Goal: Information Seeking & Learning: Learn about a topic

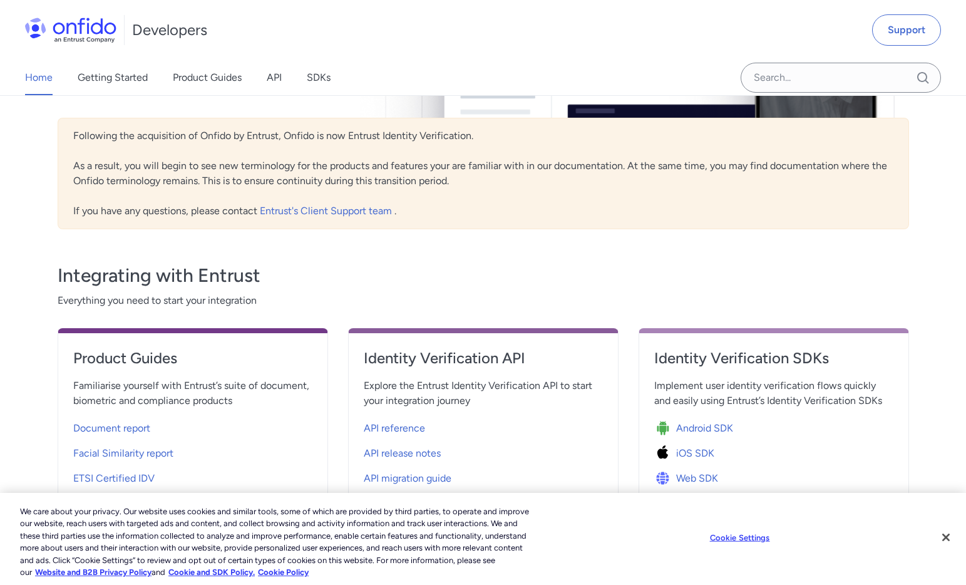
scroll to position [273, 0]
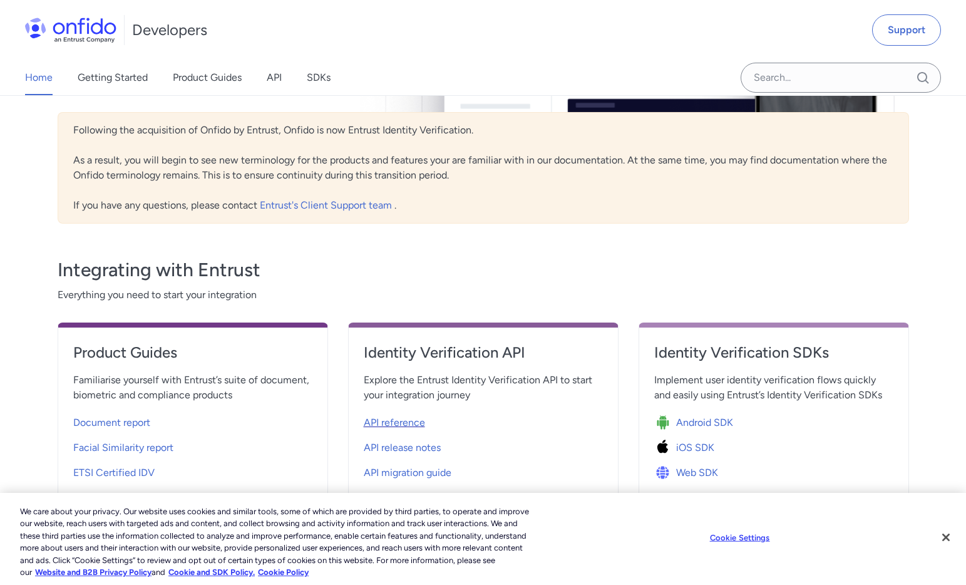
click at [408, 420] on span "API reference" at bounding box center [394, 422] width 61 height 15
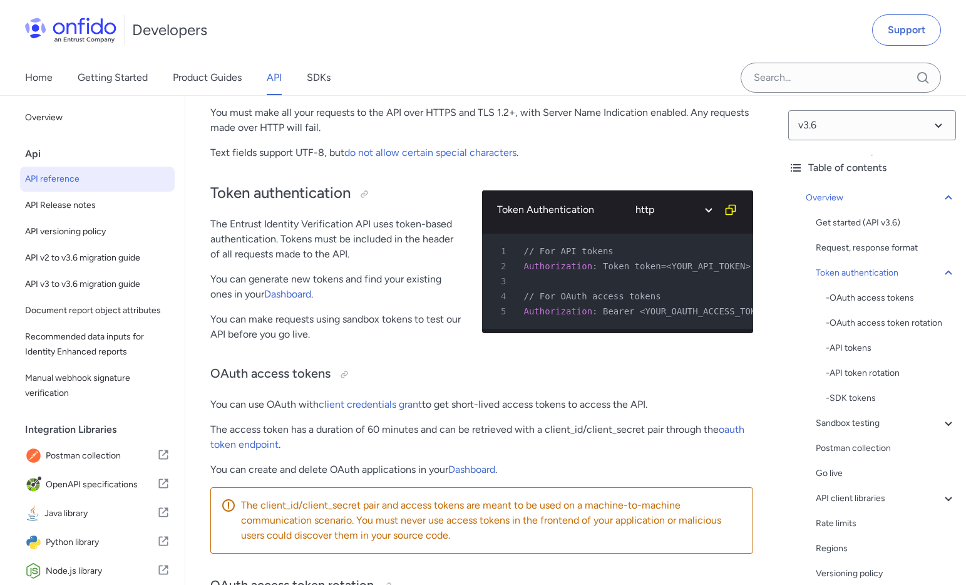
click at [790, 170] on icon at bounding box center [795, 167] width 15 height 15
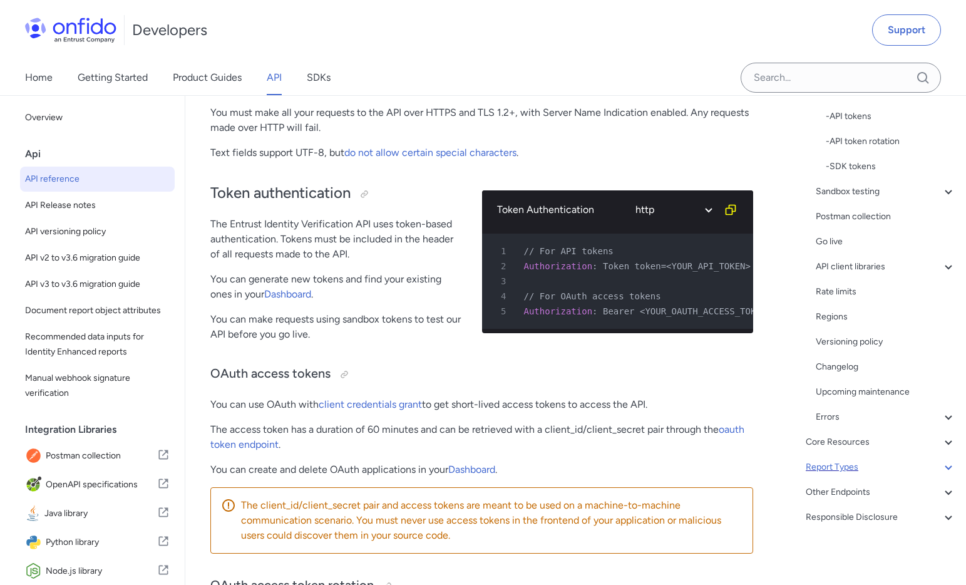
scroll to position [232, 0]
click at [924, 445] on div "Core Resources" at bounding box center [881, 442] width 150 height 15
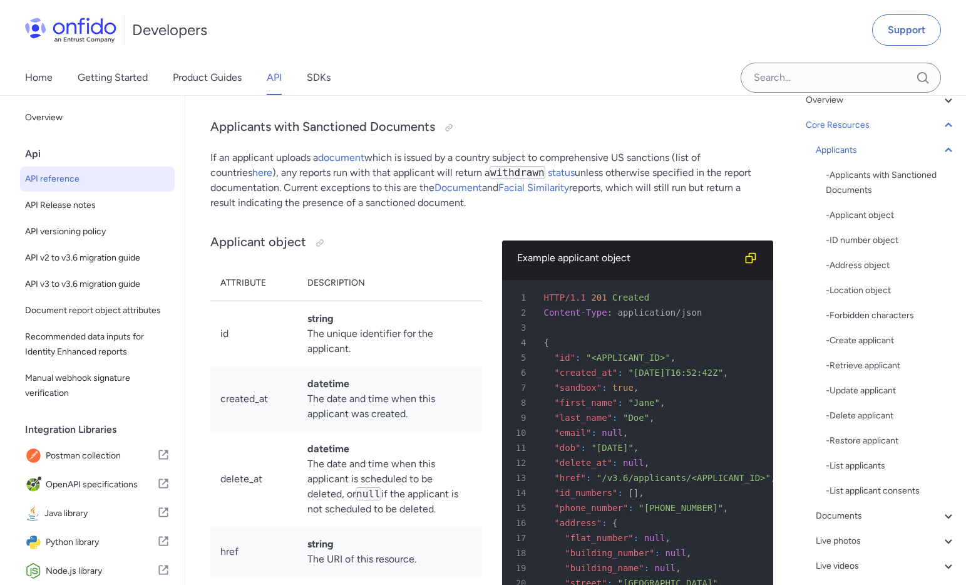
scroll to position [165, 0]
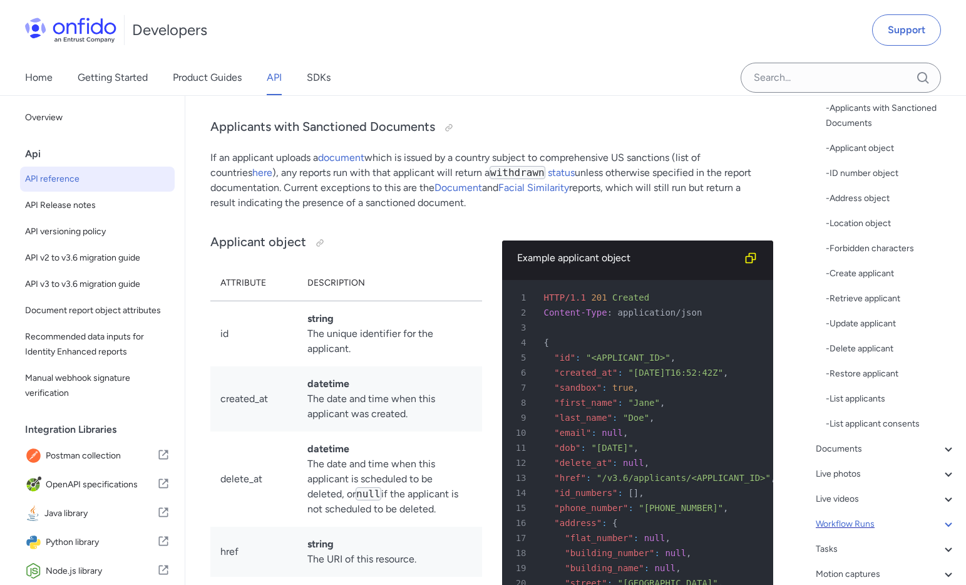
click at [922, 522] on div "Workflow Runs" at bounding box center [886, 524] width 140 height 15
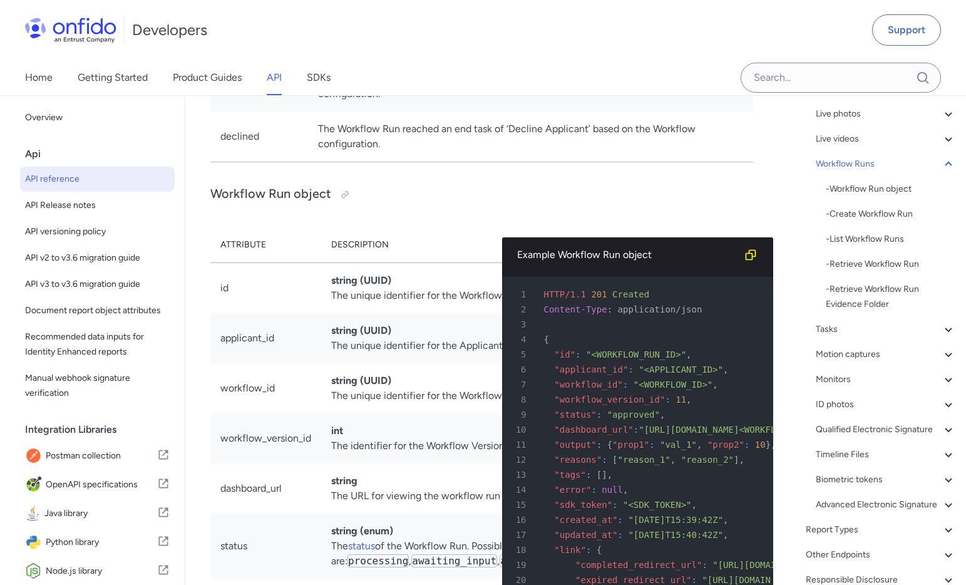
scroll to position [191, 0]
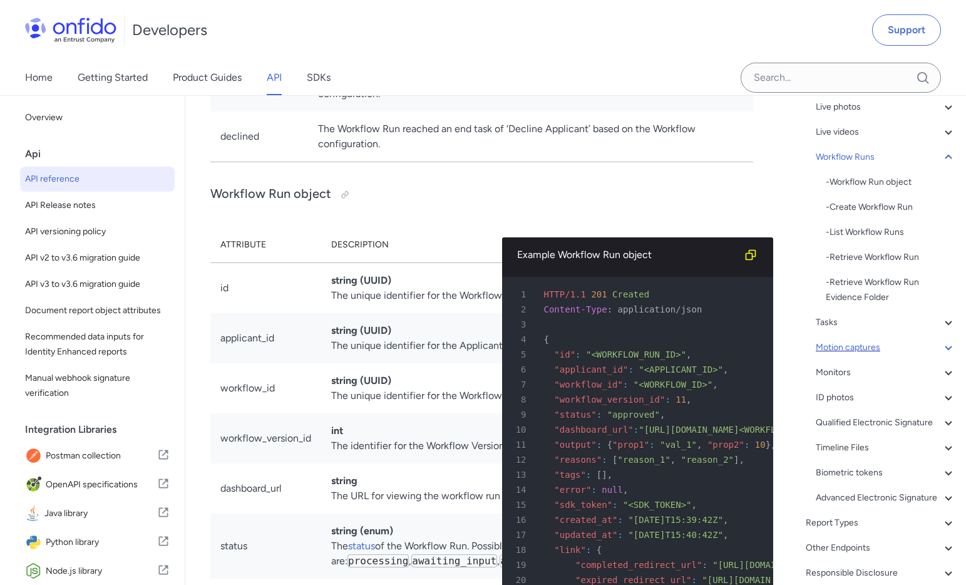
click at [925, 349] on div "Motion captures" at bounding box center [886, 347] width 140 height 15
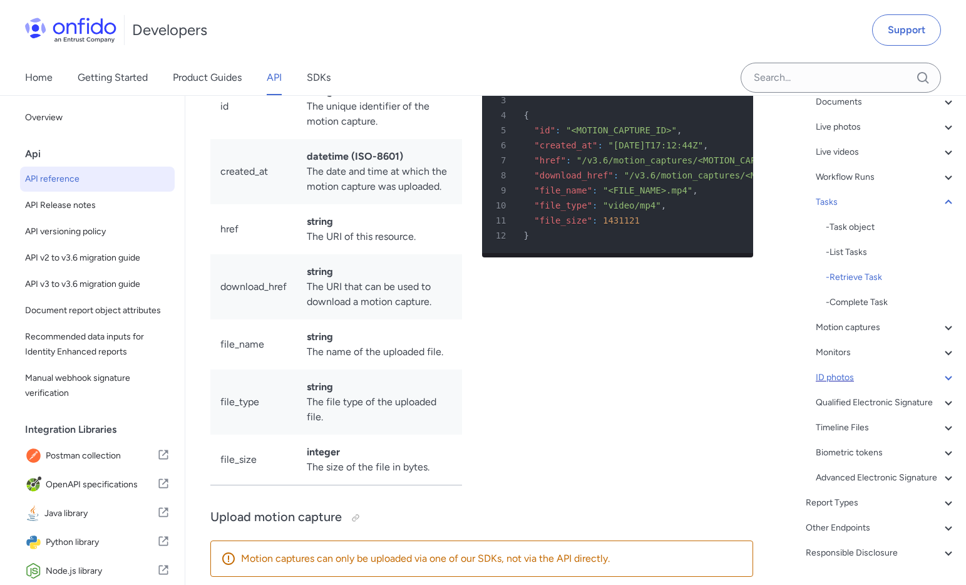
scroll to position [168, 0]
click at [892, 178] on div "Workflow Runs" at bounding box center [886, 179] width 140 height 15
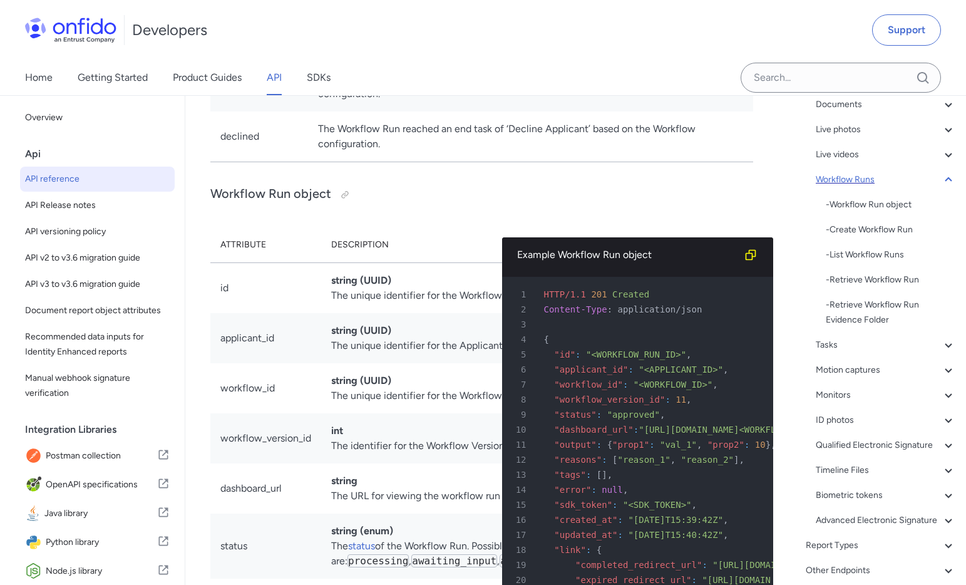
scroll to position [137, 0]
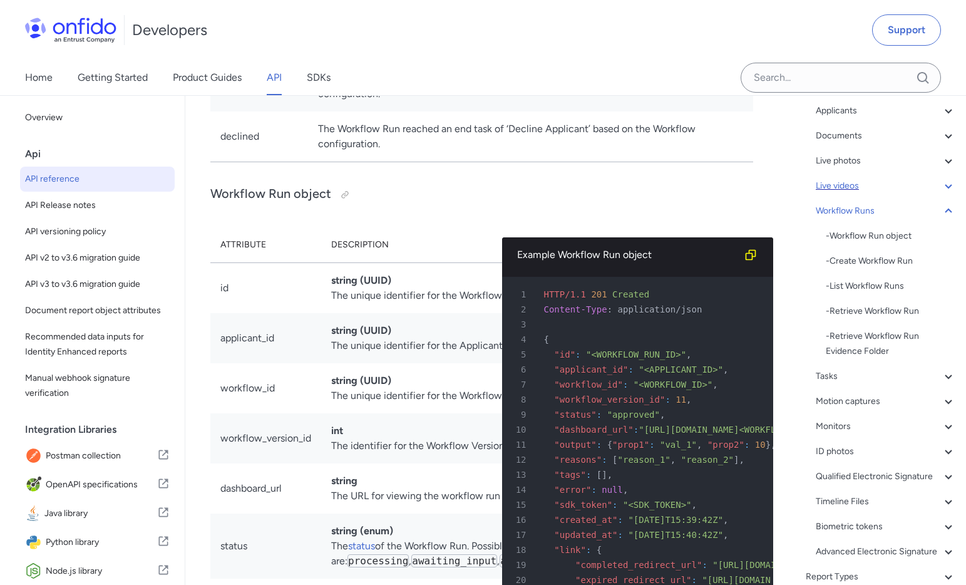
click at [884, 182] on div "Live videos" at bounding box center [886, 185] width 140 height 15
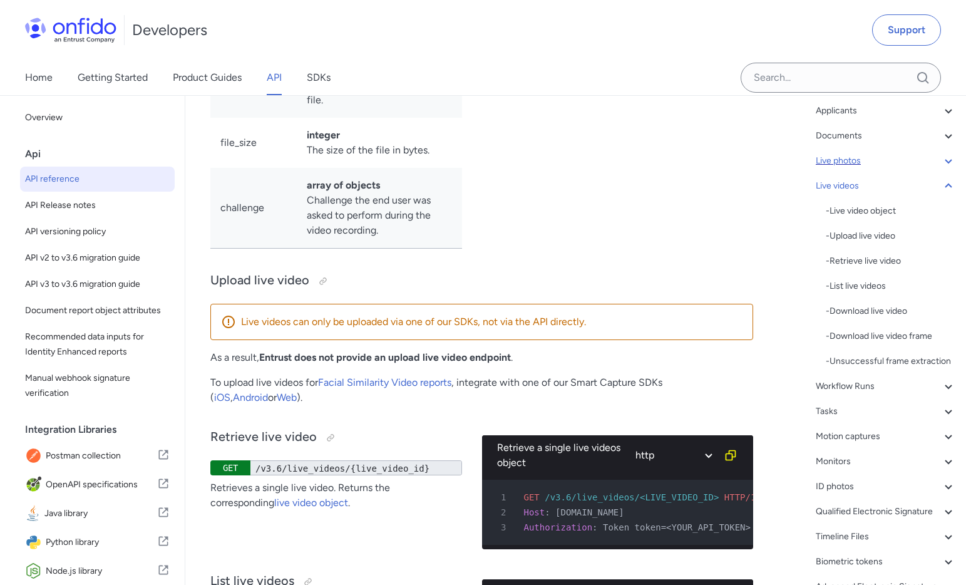
click at [885, 163] on div "Live photos" at bounding box center [886, 160] width 140 height 15
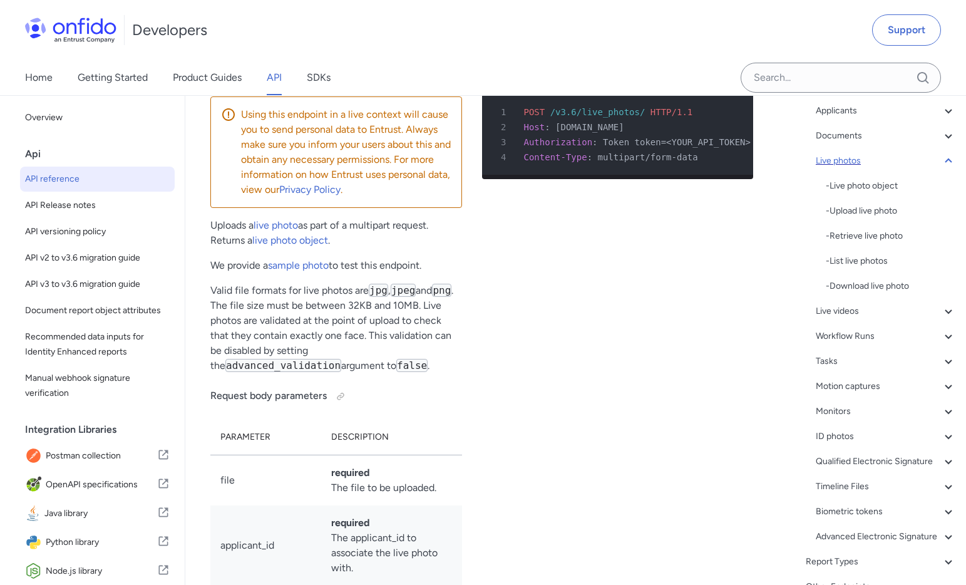
scroll to position [103, 0]
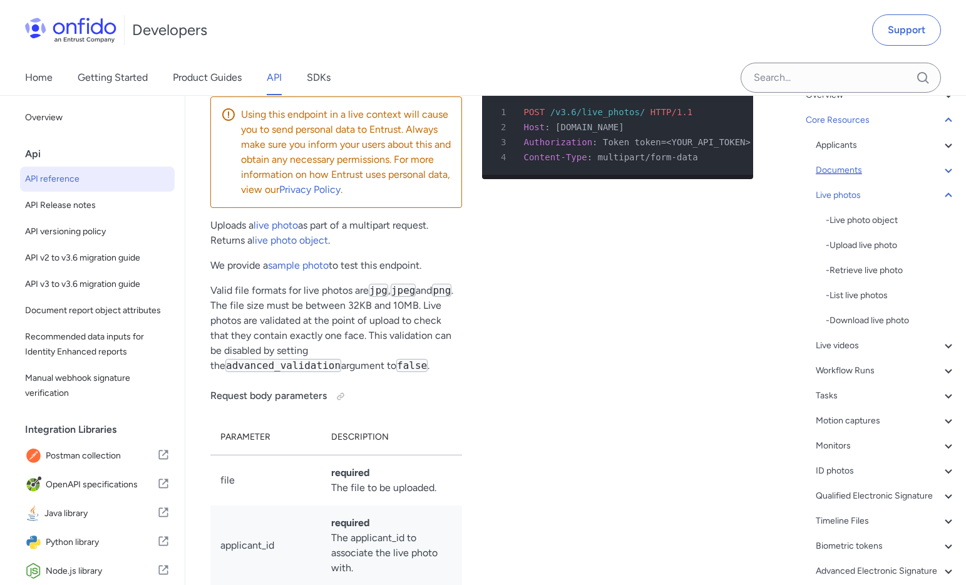
click at [882, 172] on div "Documents" at bounding box center [886, 170] width 140 height 15
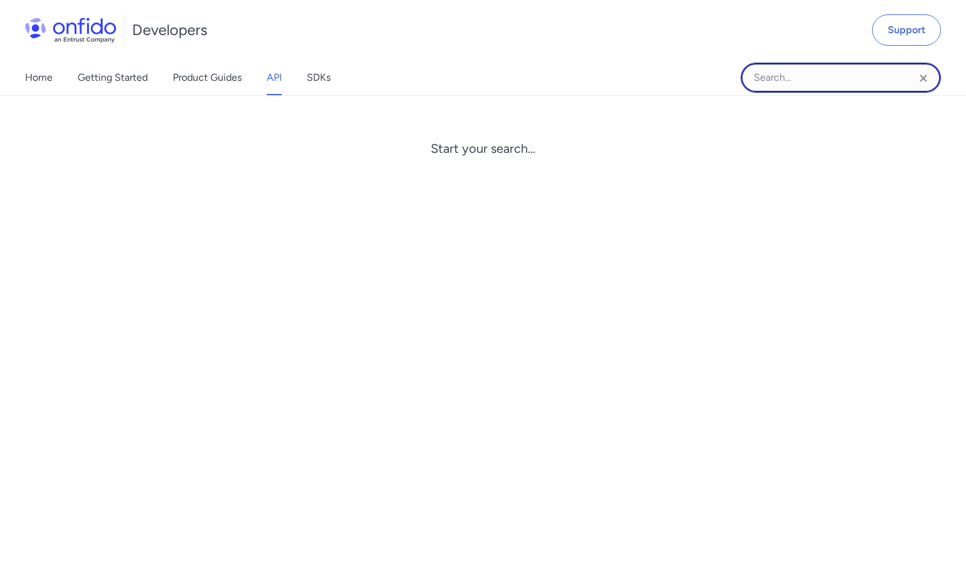
click at [856, 85] on input "Onfido search input field" at bounding box center [841, 78] width 200 height 30
type input "j"
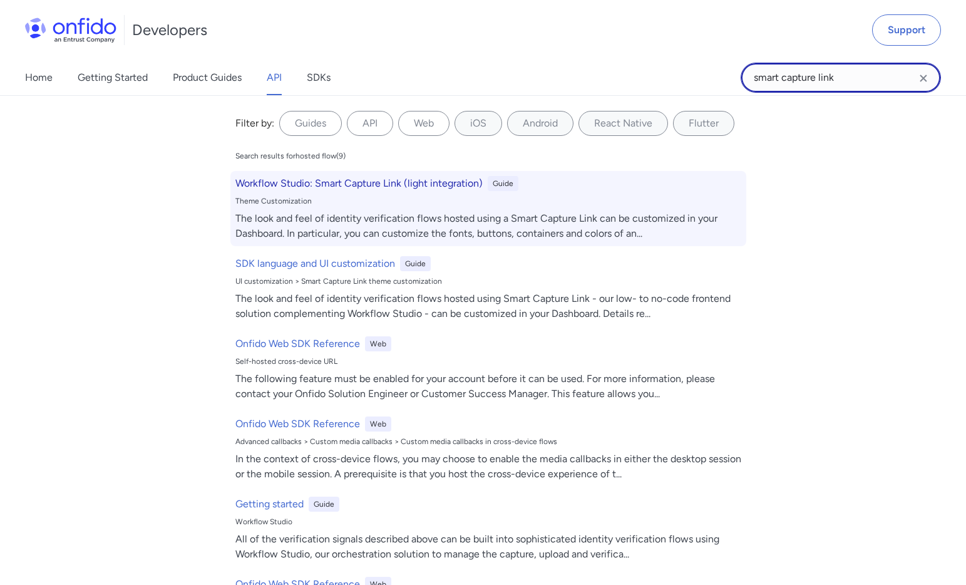
type input "smart capture link"
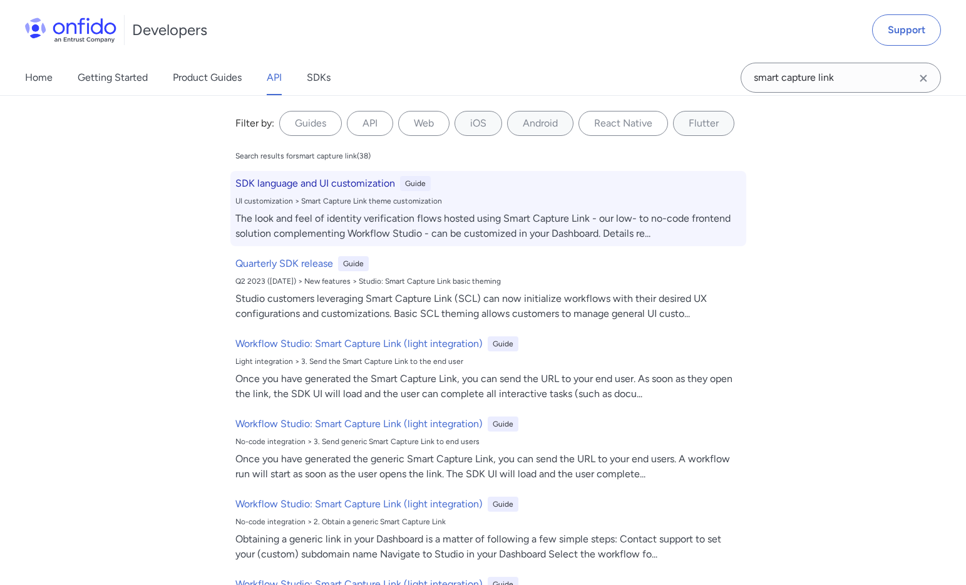
click at [513, 197] on div "UI customization > Smart Capture Link theme customization" at bounding box center [488, 201] width 506 height 10
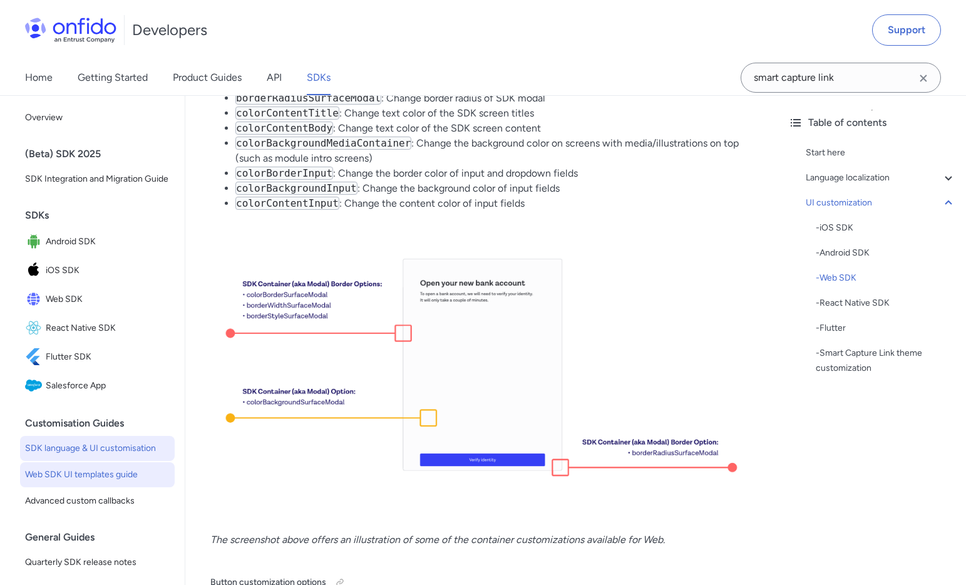
scroll to position [11678, 0]
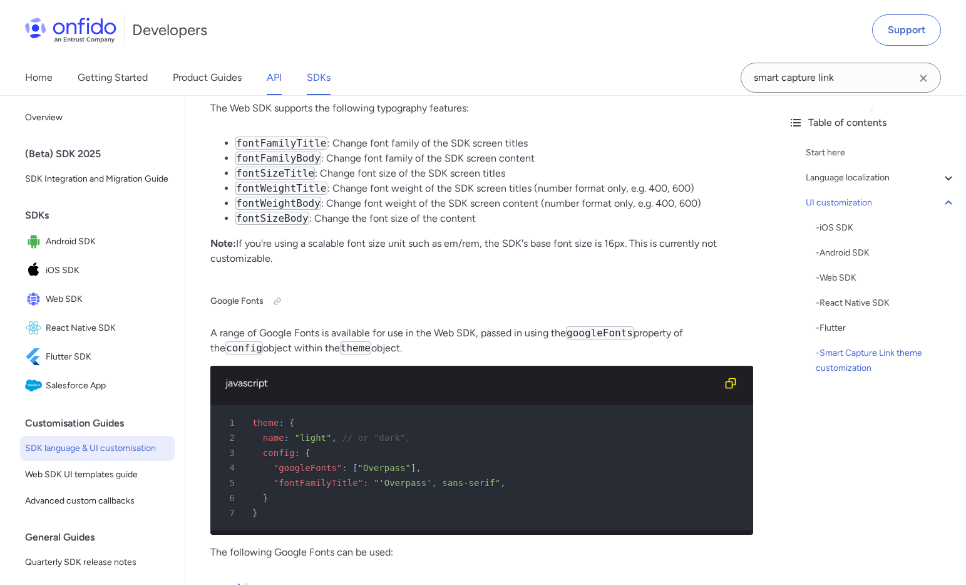
click at [271, 80] on link "API" at bounding box center [274, 77] width 15 height 35
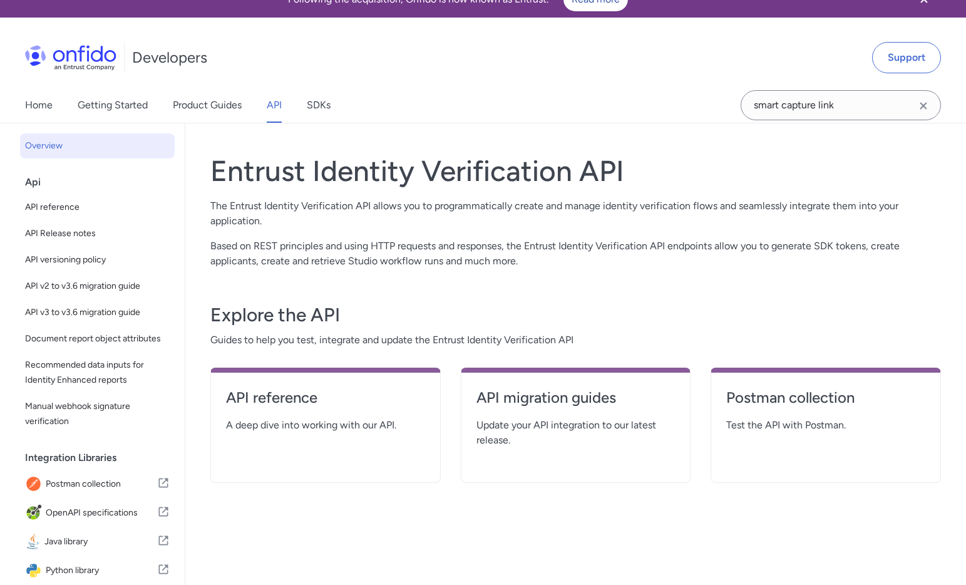
scroll to position [26, 0]
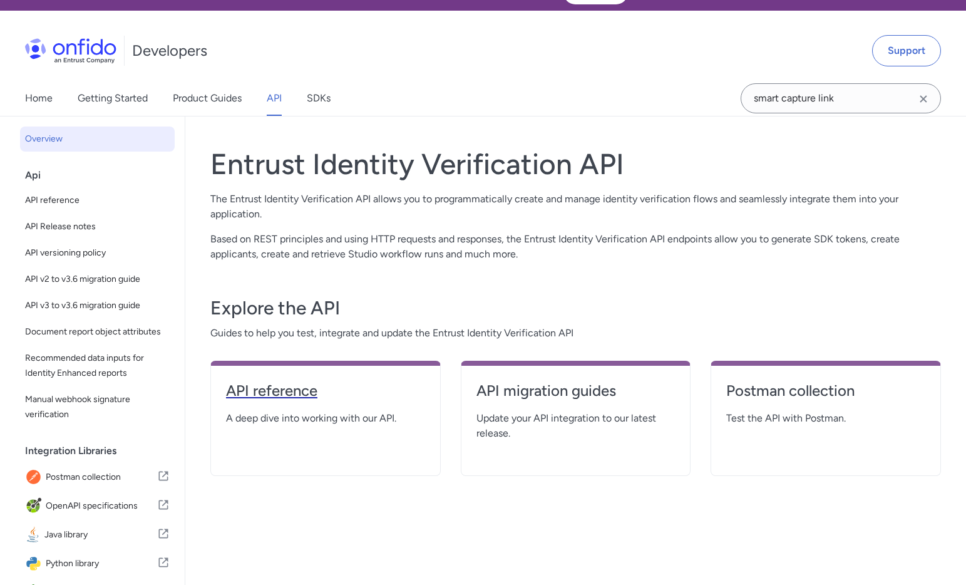
click at [302, 387] on h4 "API reference" at bounding box center [325, 391] width 199 height 20
select select "http"
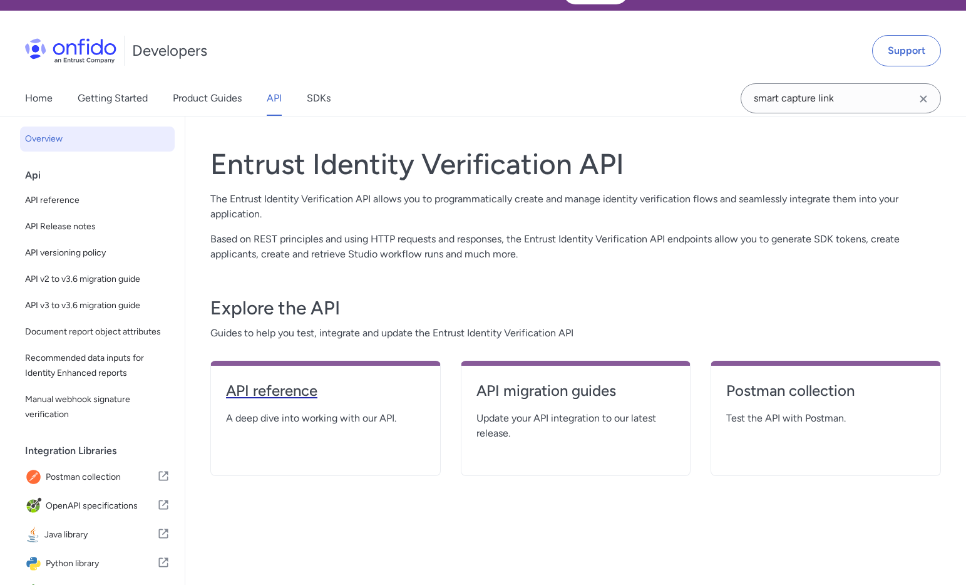
select select "http"
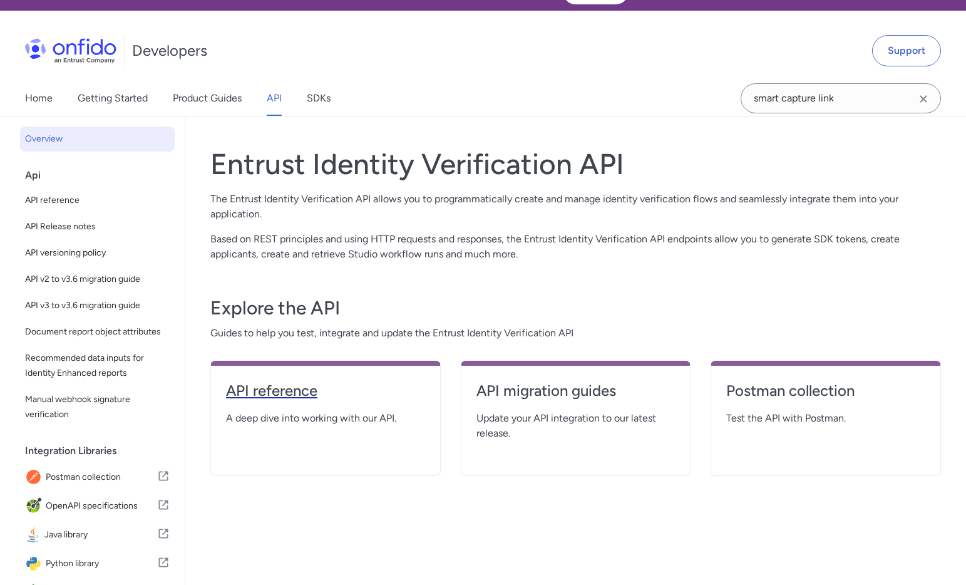
select select "http"
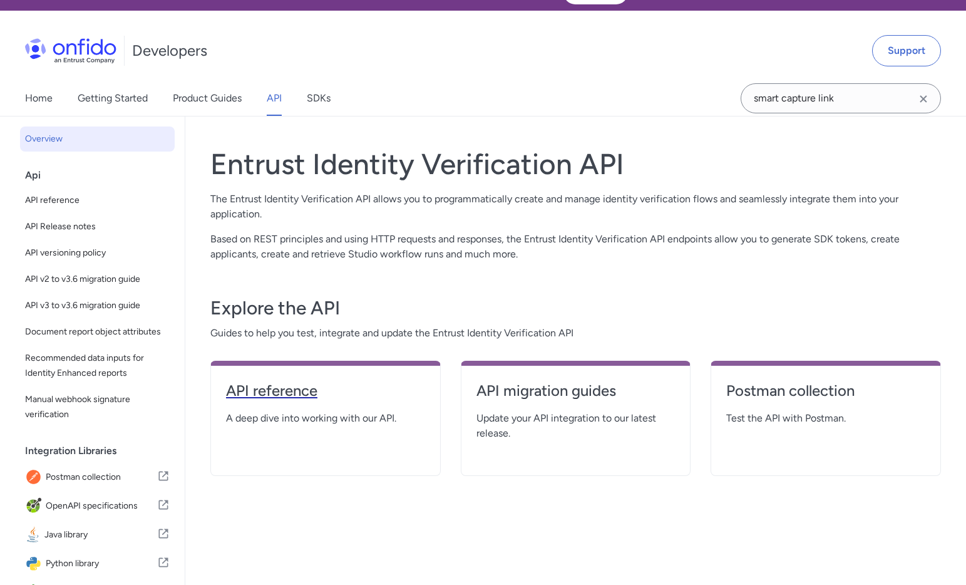
select select "http"
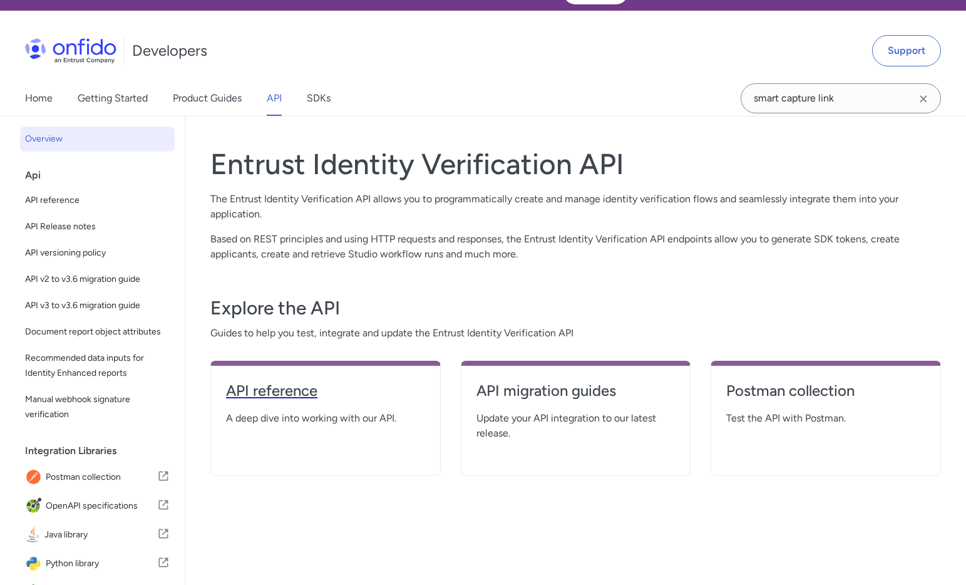
select select "http"
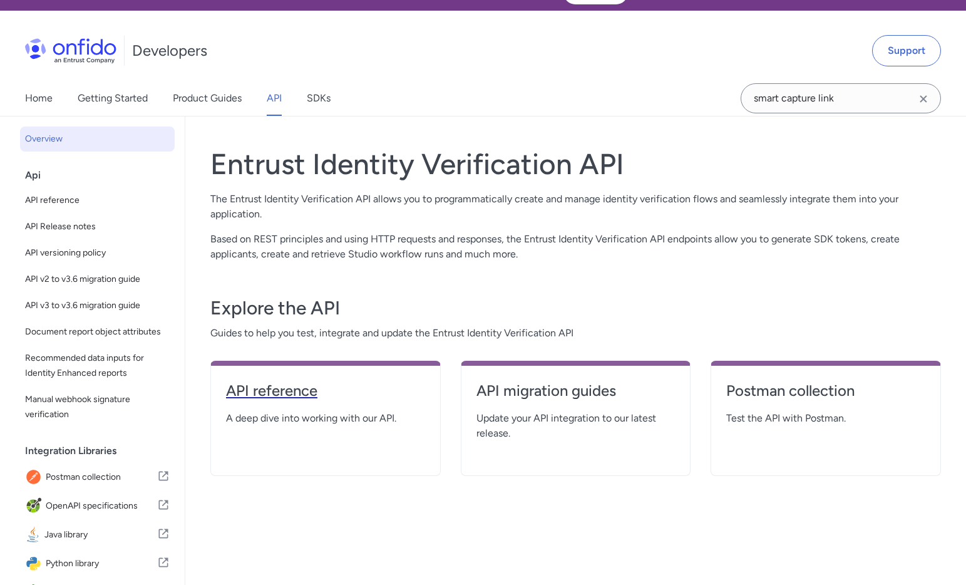
select select "http"
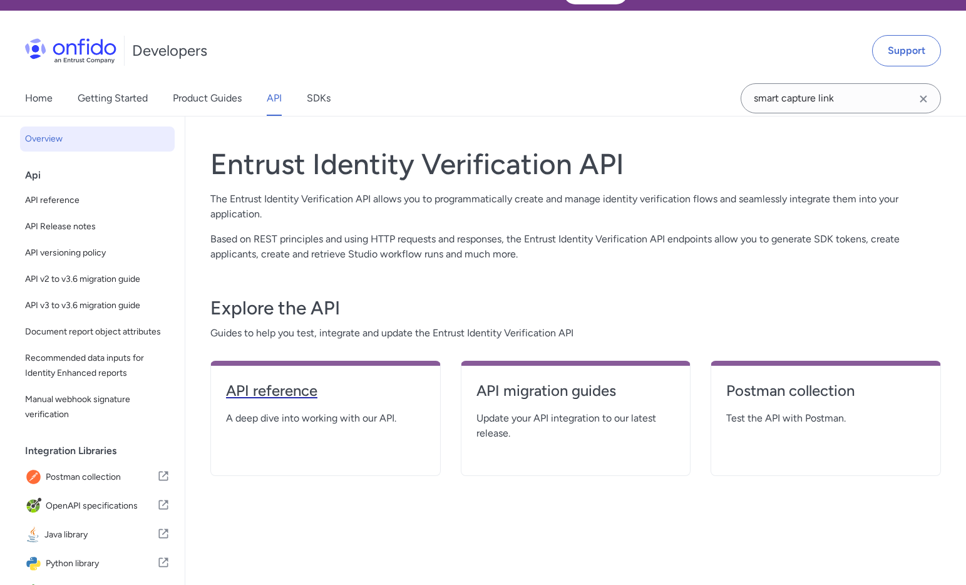
select select "http"
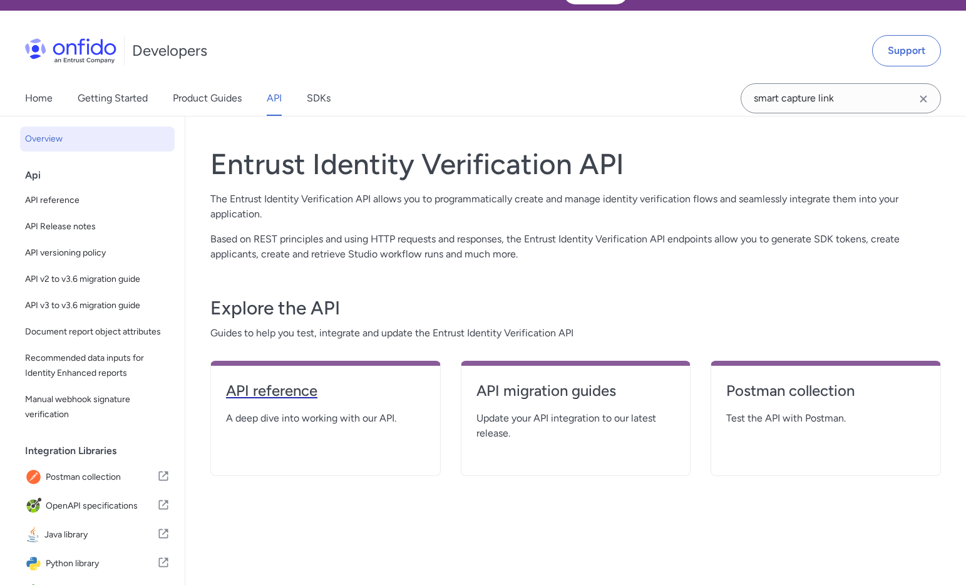
select select "http"
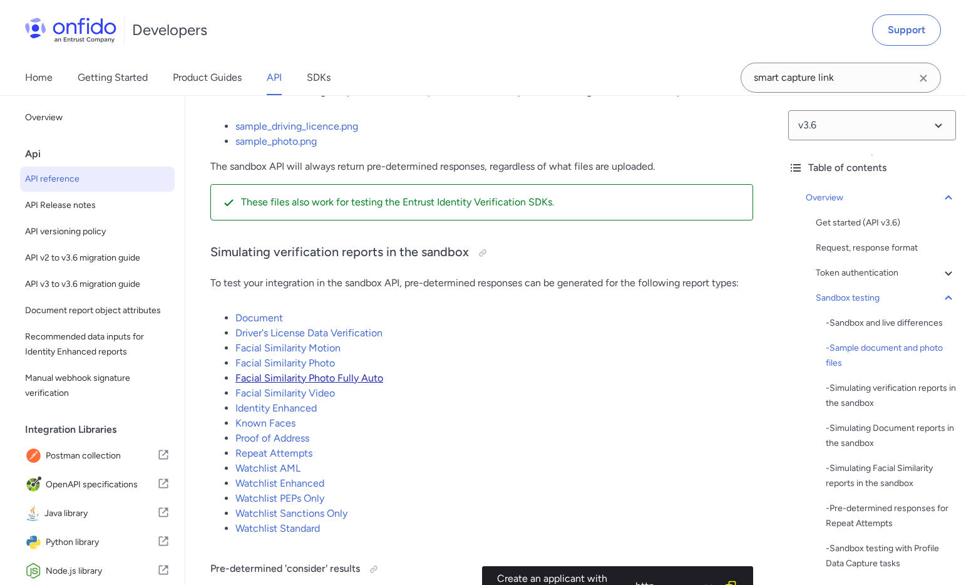
scroll to position [2525, 0]
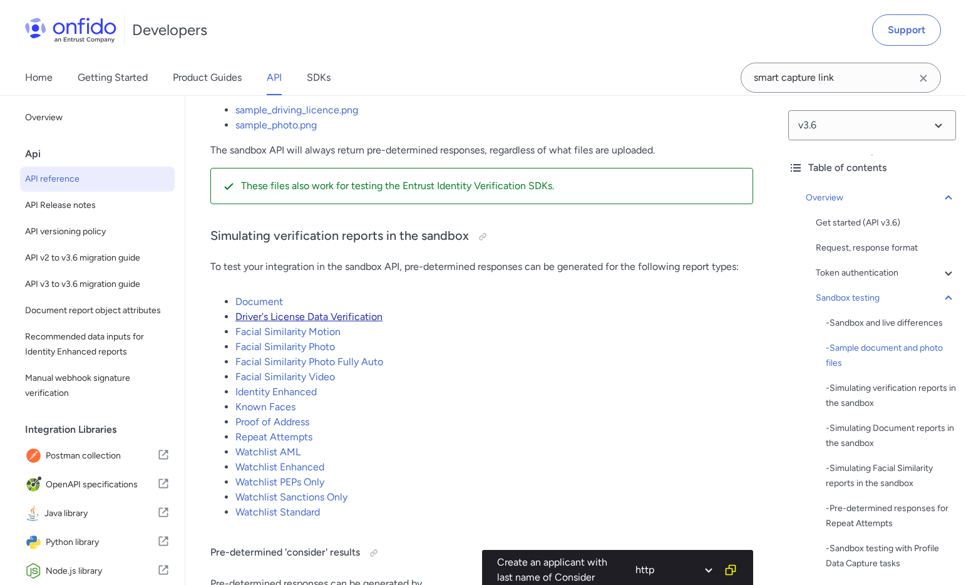
click at [364, 316] on link "Driver's License Data Verification" at bounding box center [308, 317] width 147 height 12
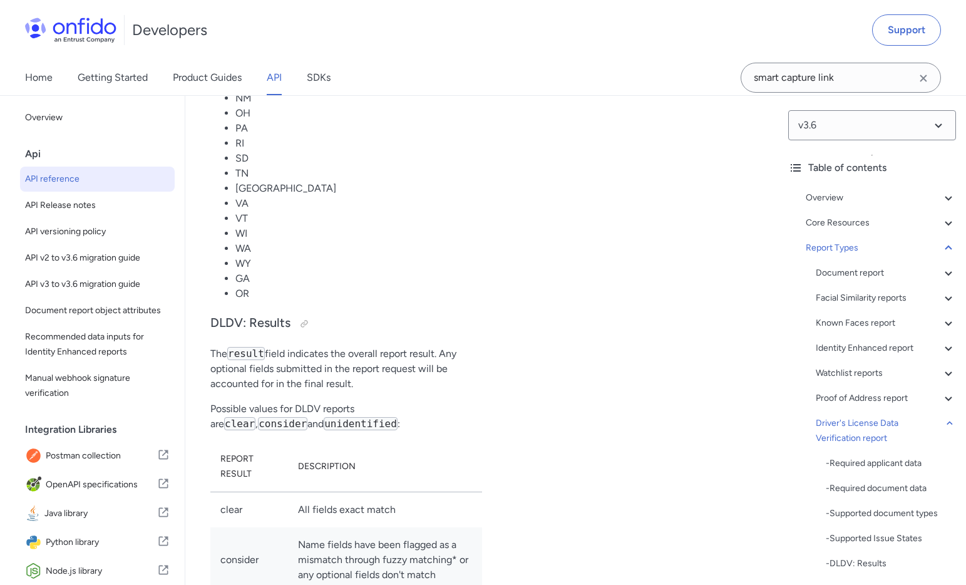
scroll to position [97092, 0]
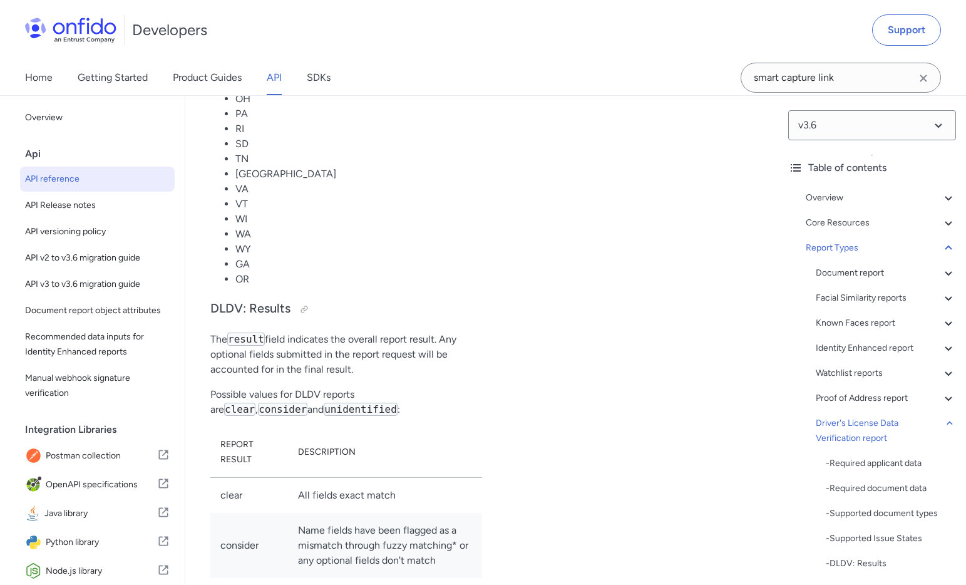
scroll to position [2525, 0]
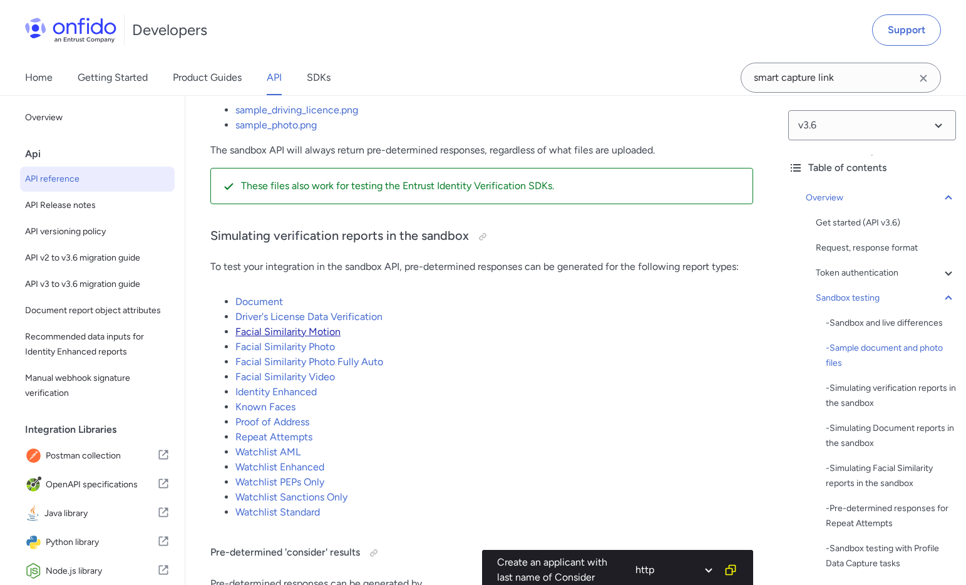
click at [323, 334] on link "Facial Similarity Motion" at bounding box center [287, 332] width 105 height 12
click at [306, 334] on link "Facial Similarity Motion" at bounding box center [287, 332] width 105 height 12
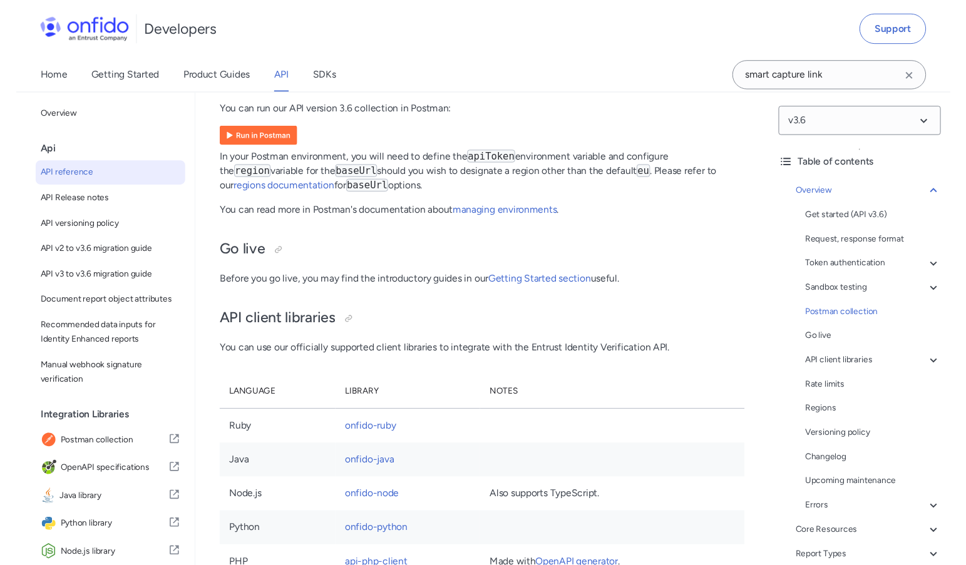
scroll to position [9073, 0]
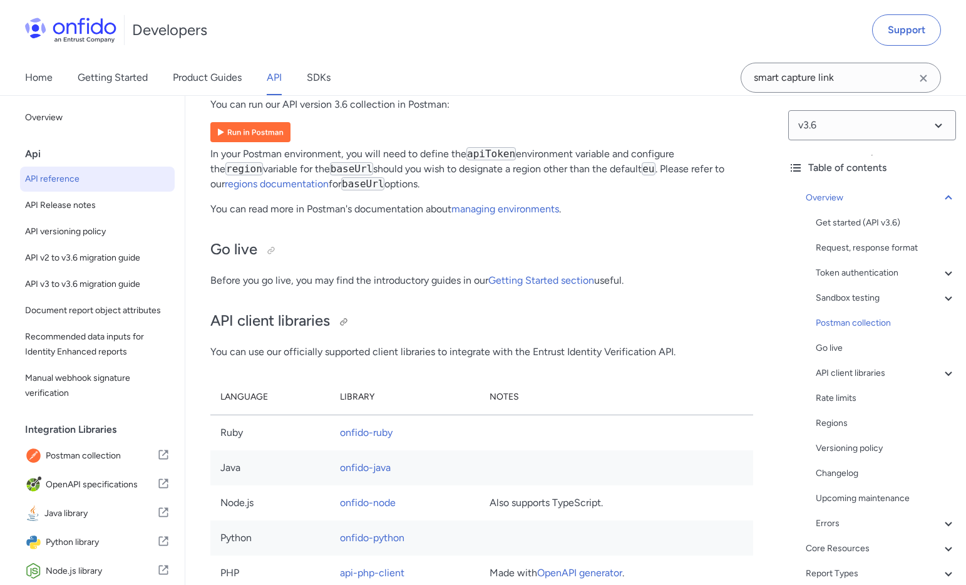
click at [429, 332] on h2 "API client libraries" at bounding box center [481, 321] width 543 height 21
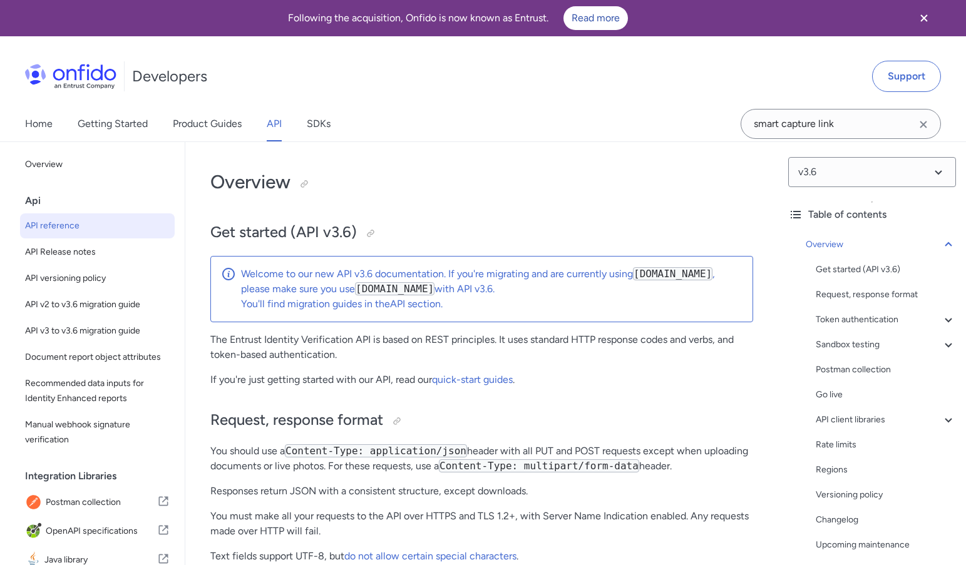
scroll to position [0, 0]
click at [425, 307] on link "API section" at bounding box center [415, 304] width 51 height 12
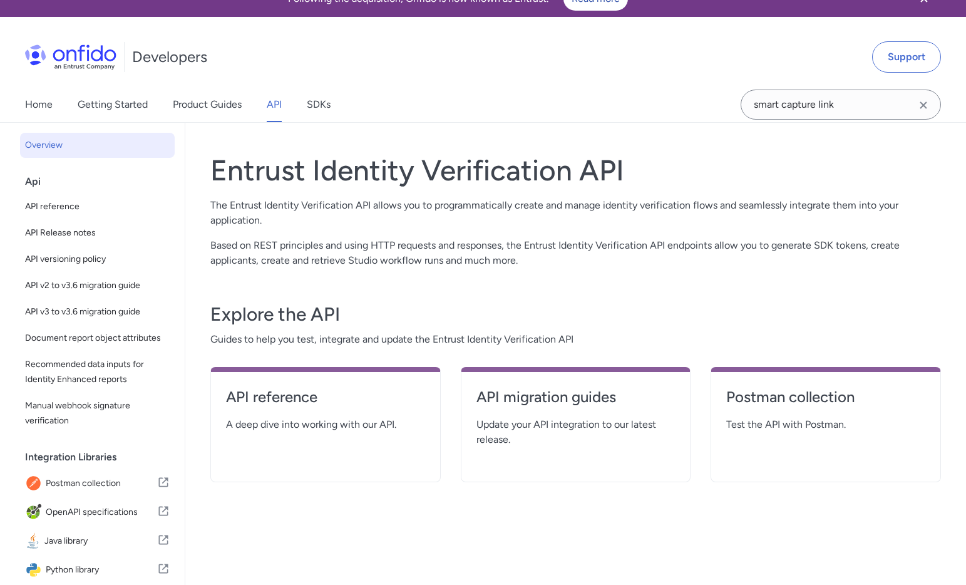
scroll to position [21, 0]
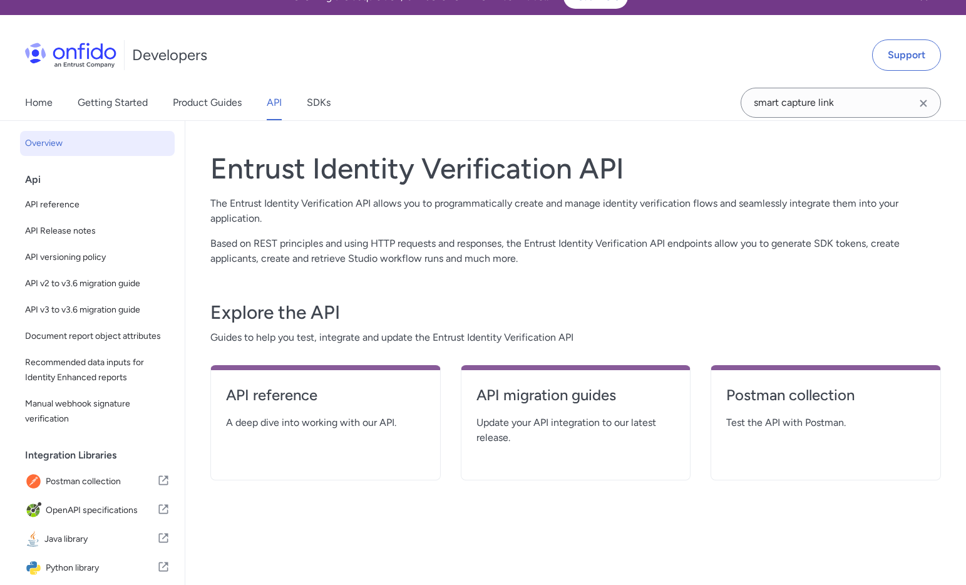
click at [547, 440] on span "Update your API integration to our latest release." at bounding box center [576, 430] width 199 height 30
click at [528, 391] on h4 "API migration guides" at bounding box center [576, 395] width 199 height 20
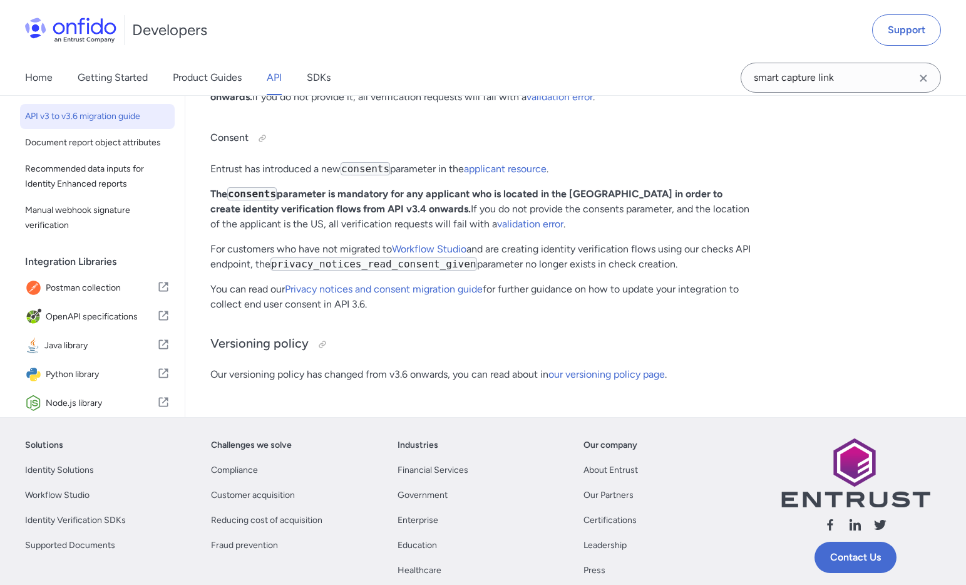
scroll to position [615, 0]
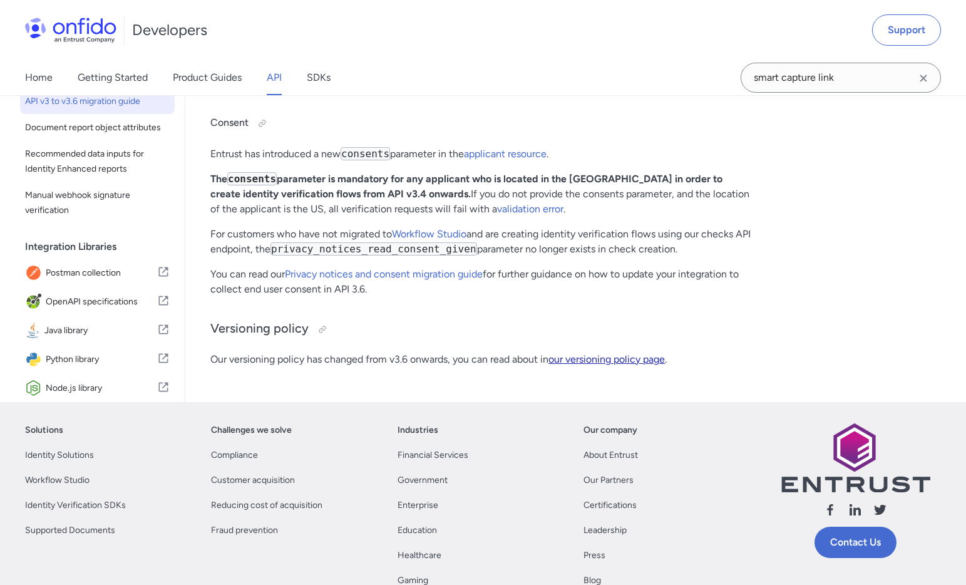
click at [609, 361] on link "our versioning policy page" at bounding box center [607, 359] width 116 height 12
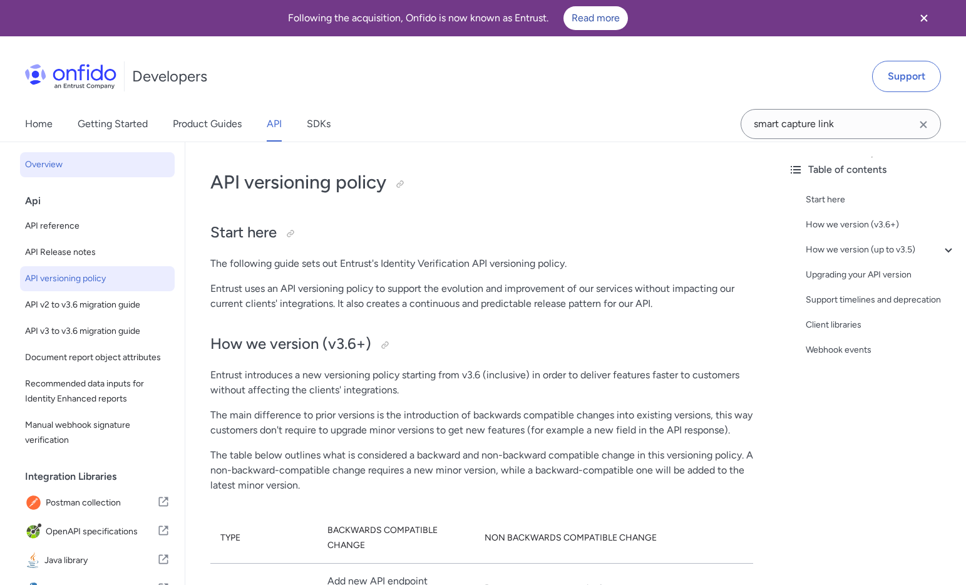
click at [57, 167] on span "Overview" at bounding box center [97, 164] width 145 height 15
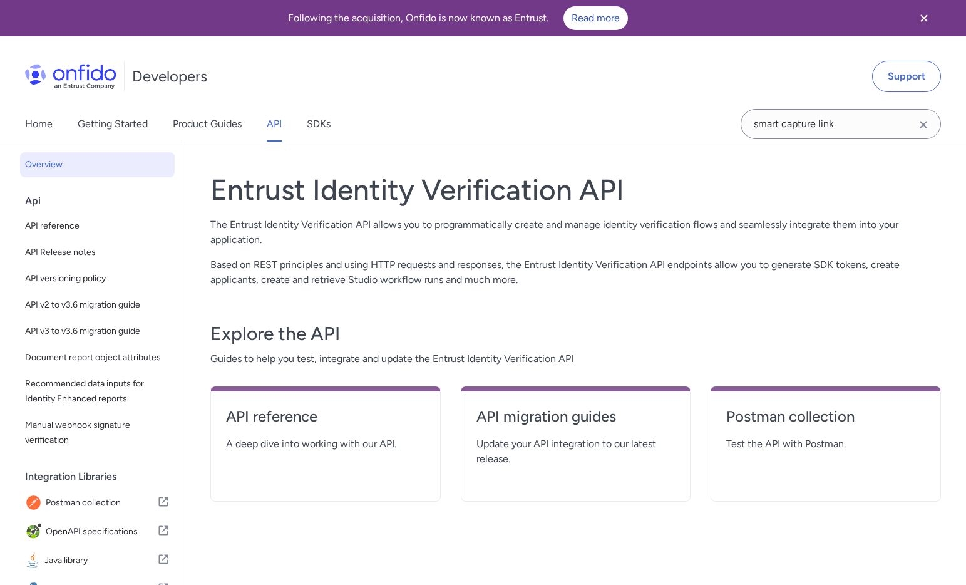
scroll to position [6, 0]
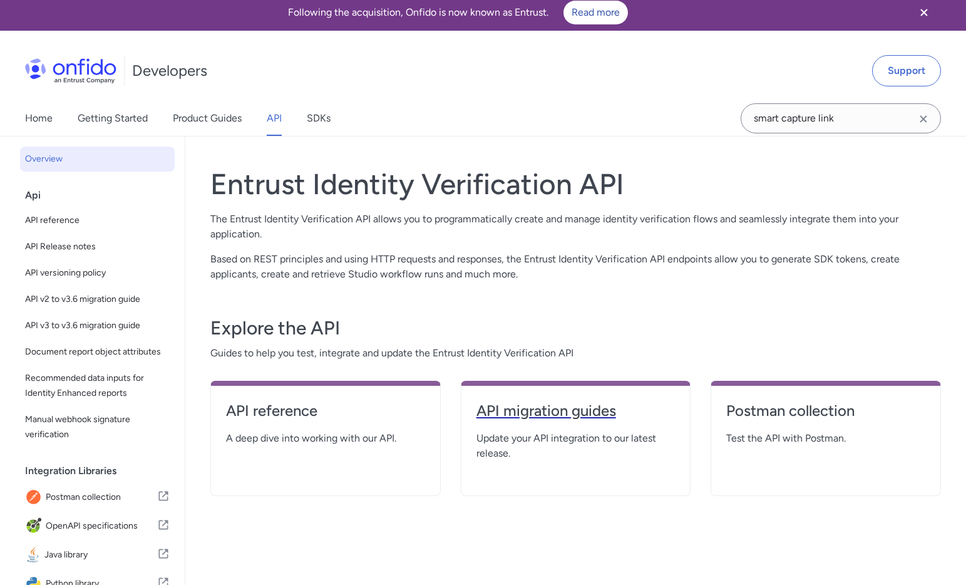
click at [522, 416] on h4 "API migration guides" at bounding box center [576, 411] width 199 height 20
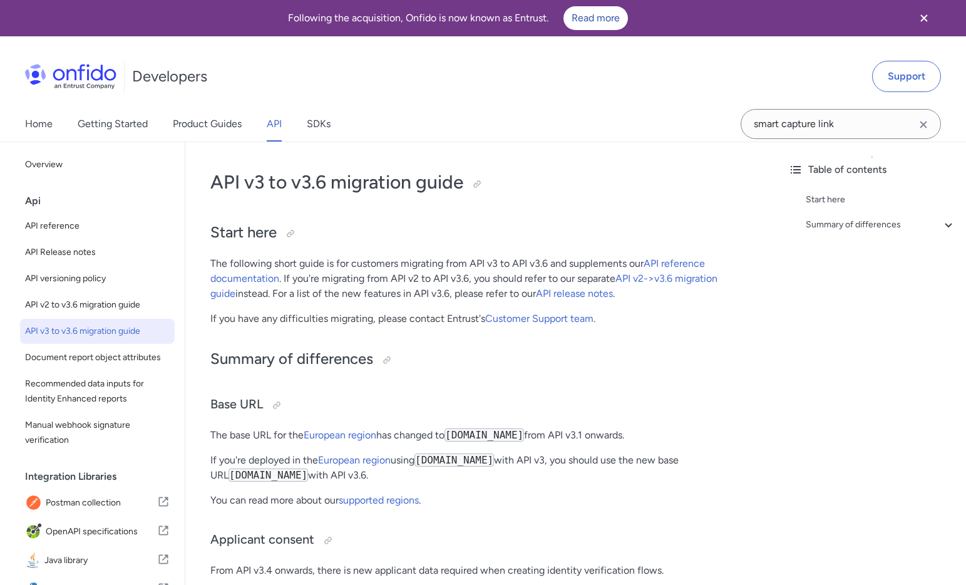
scroll to position [6, 0]
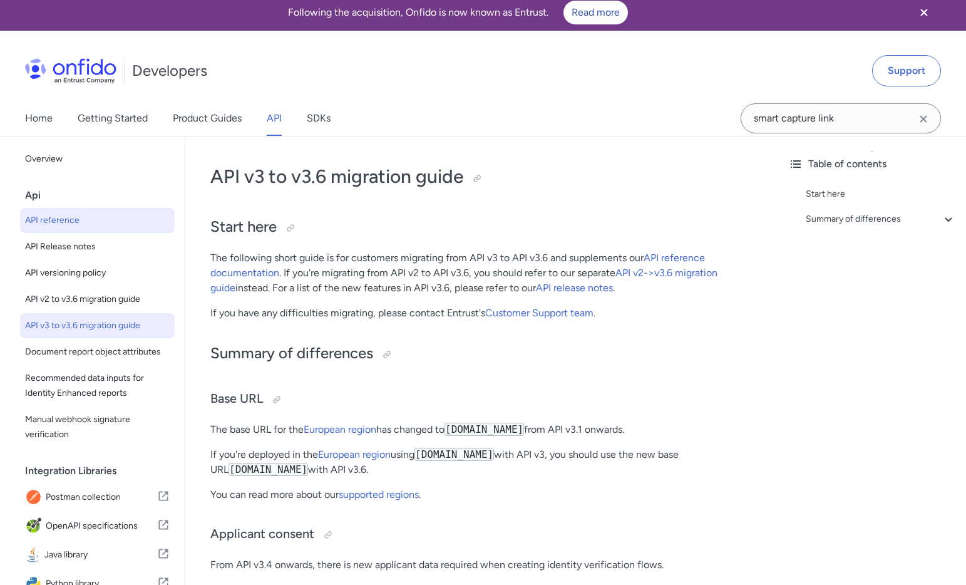
click at [79, 221] on span "API reference" at bounding box center [97, 220] width 145 height 15
select select "http"
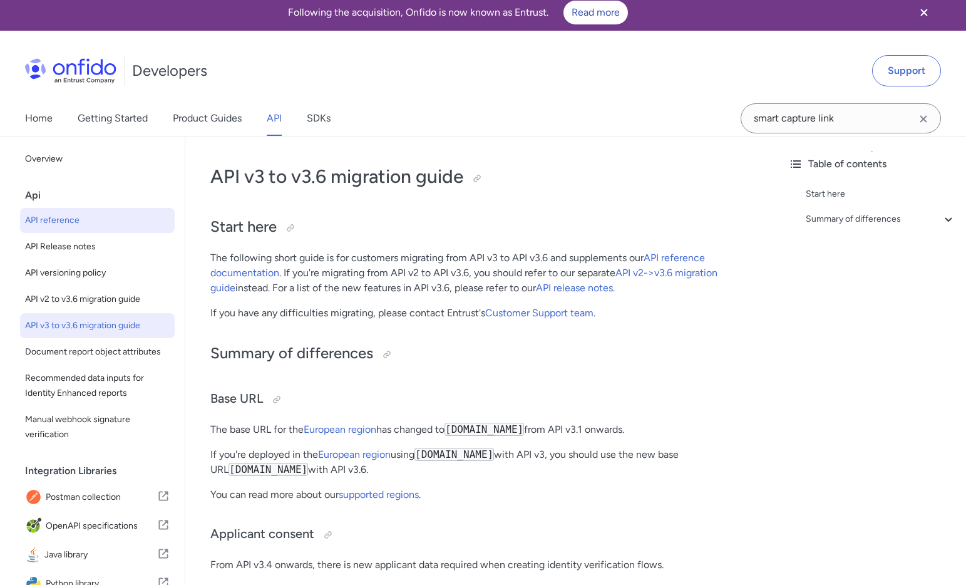
select select "http"
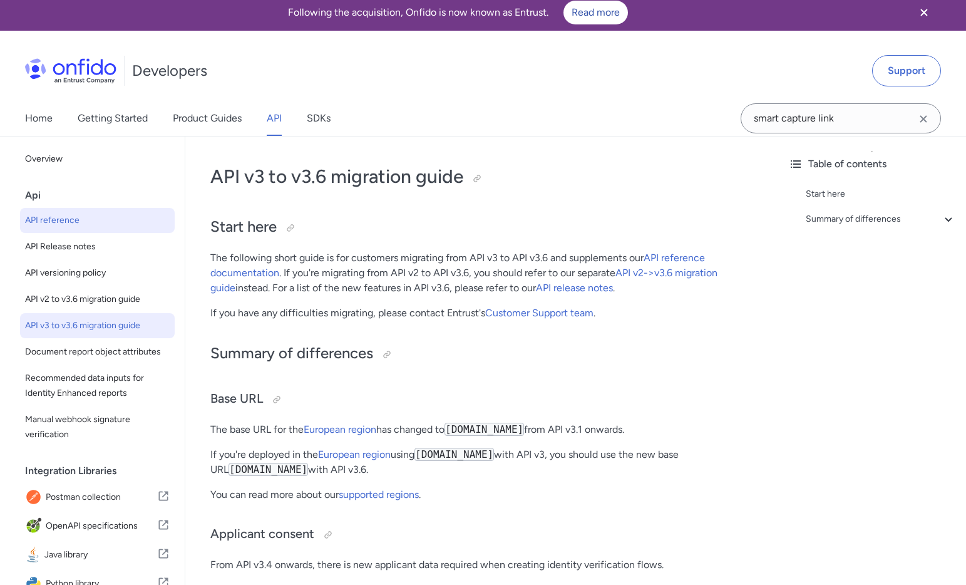
select select "http"
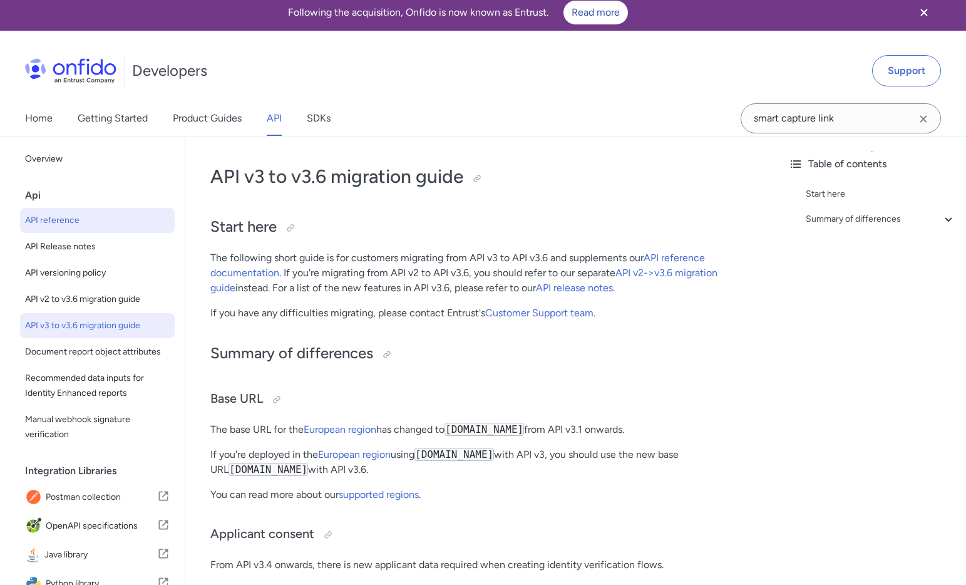
select select "http"
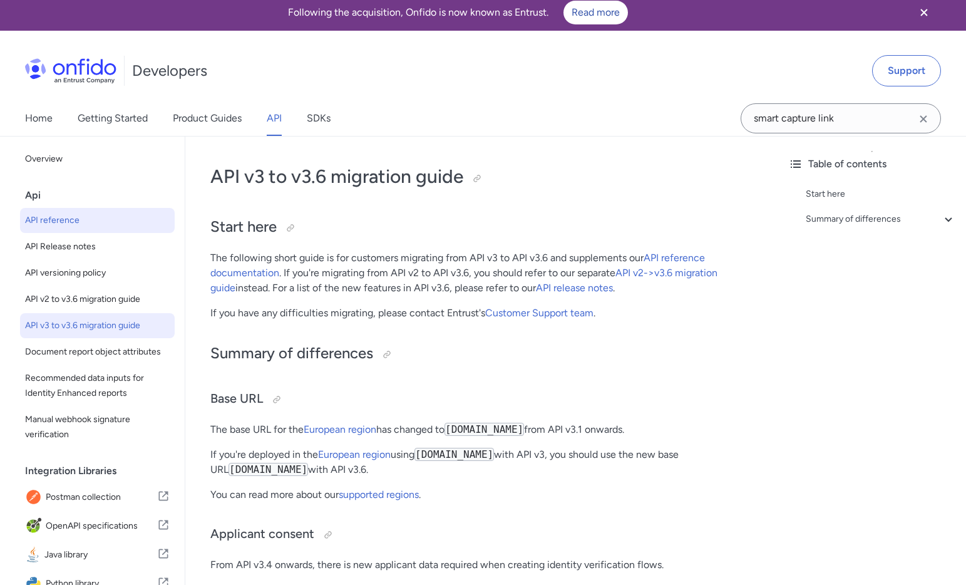
select select "http"
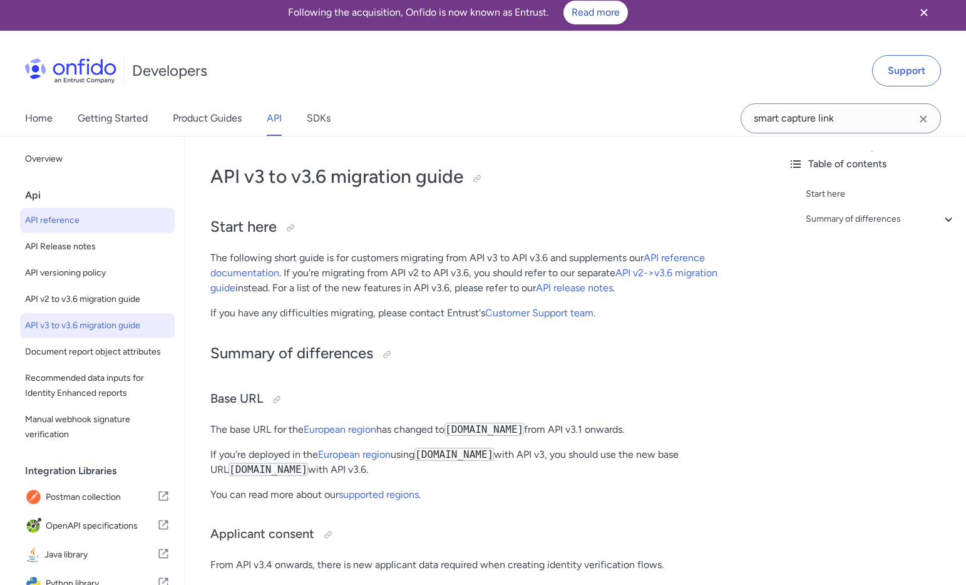
select select "http"
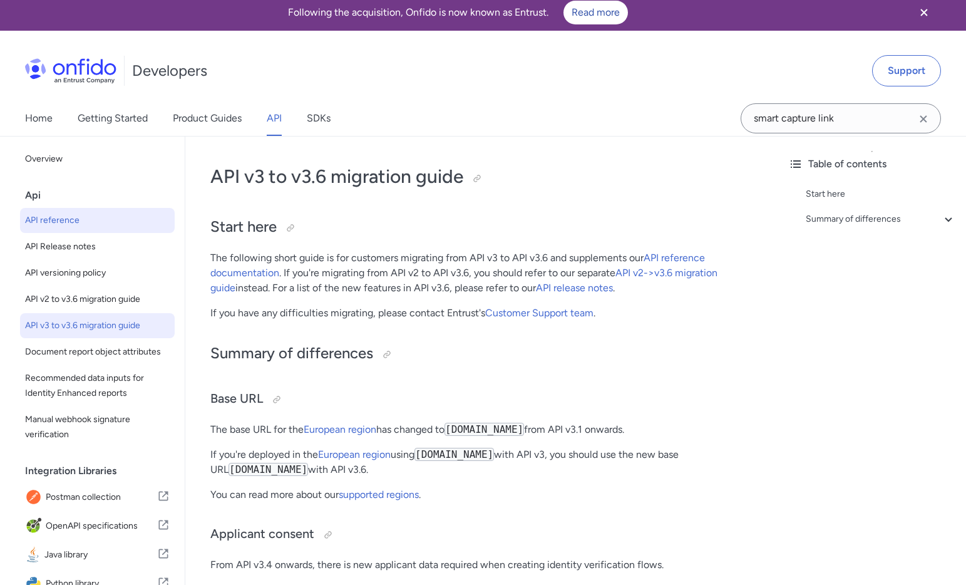
select select "http"
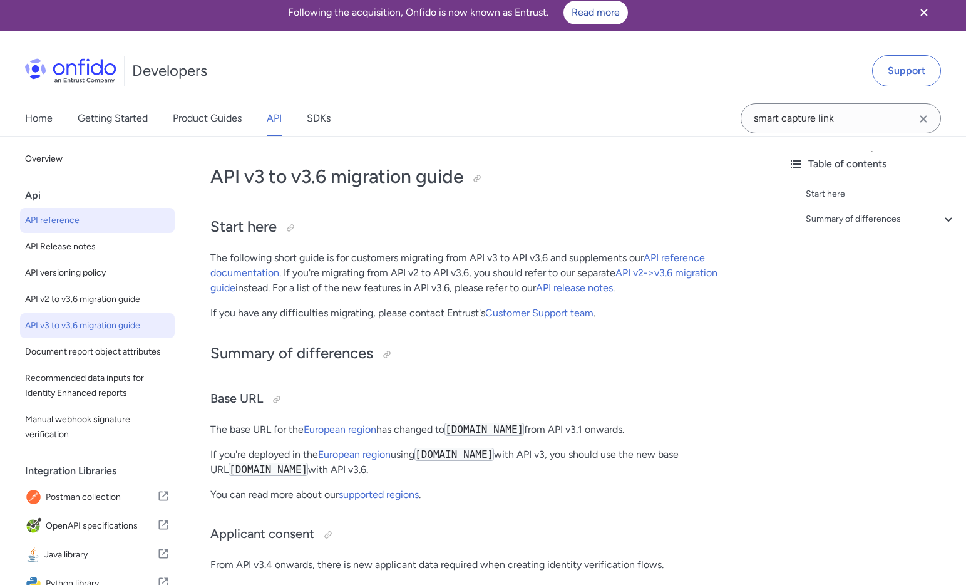
select select "http"
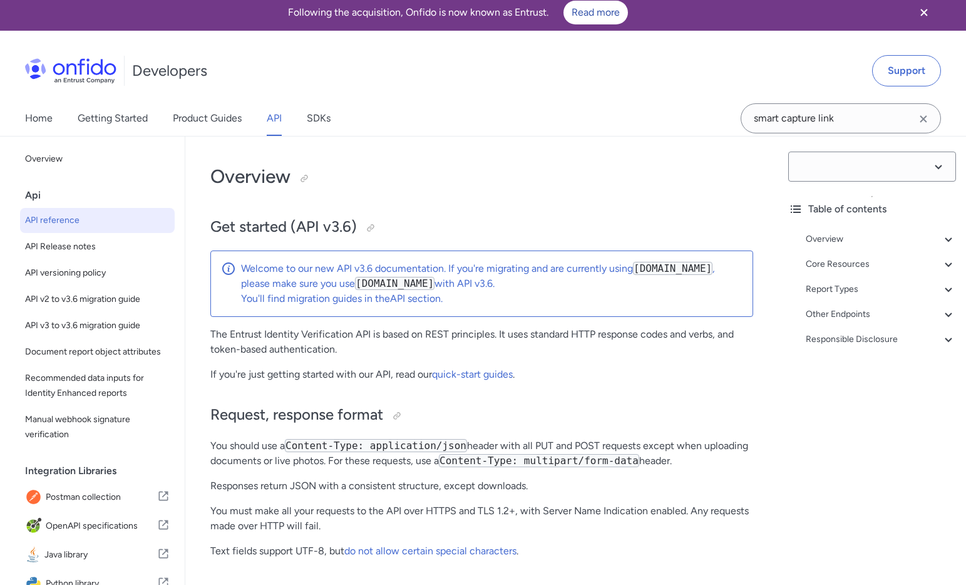
select select "3.6.0"
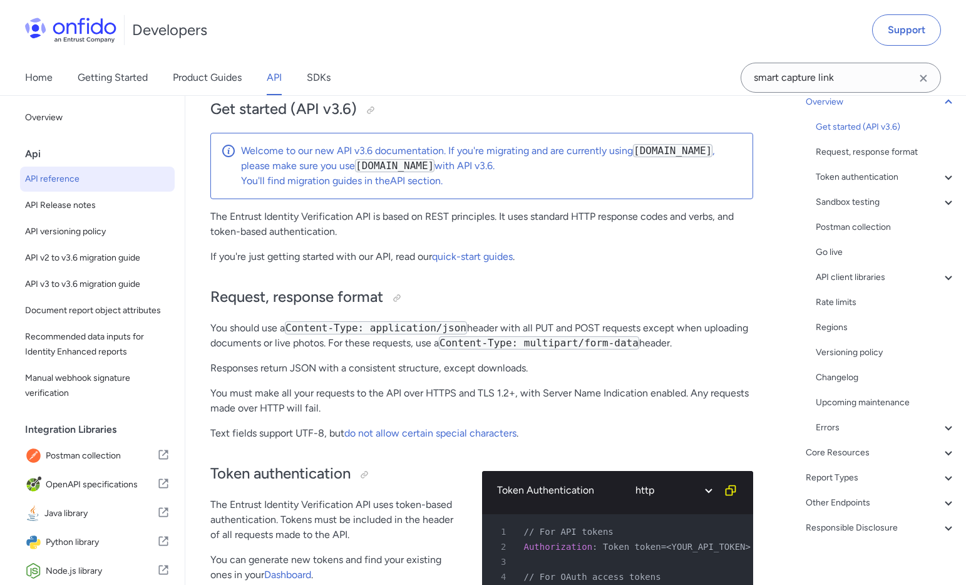
scroll to position [123, 0]
